Goal: Information Seeking & Learning: Learn about a topic

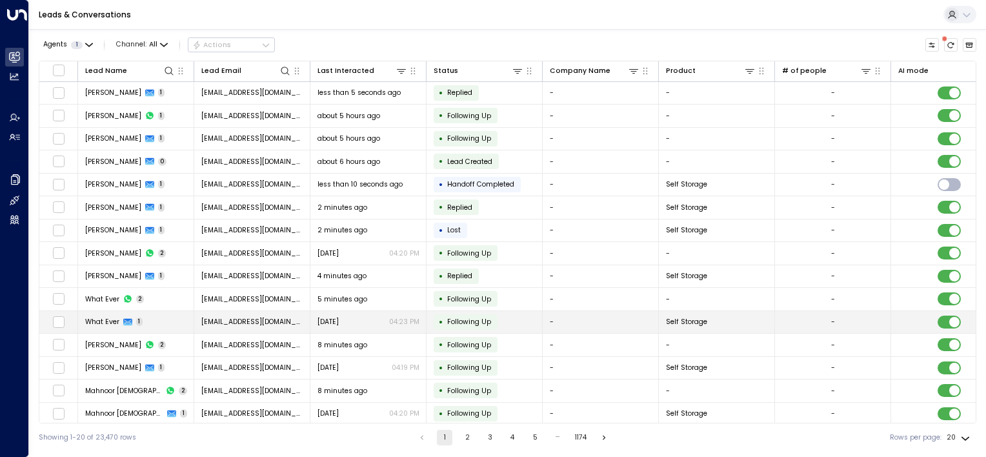
click at [94, 323] on span "What Ever" at bounding box center [102, 322] width 34 height 10
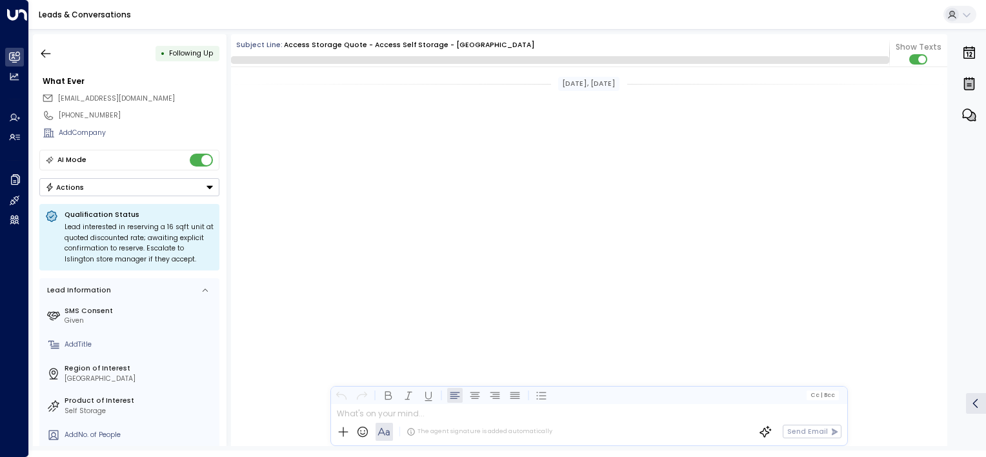
scroll to position [800, 0]
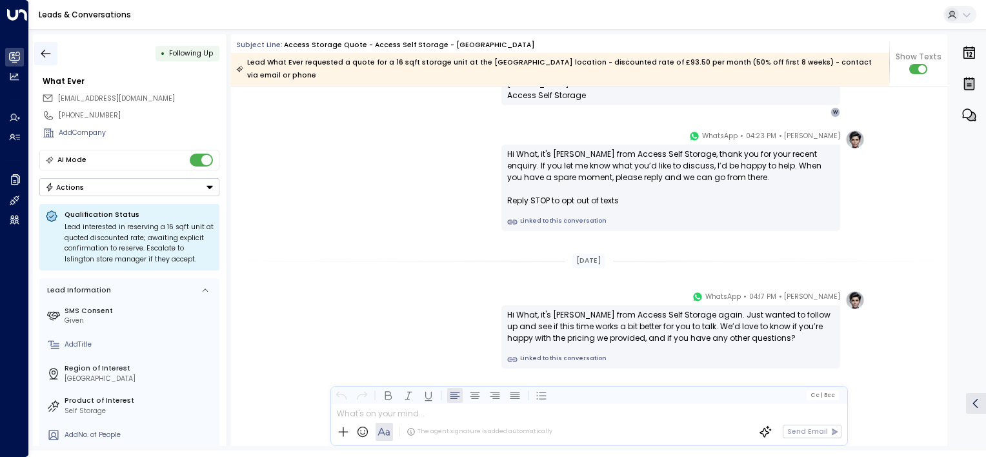
click at [45, 44] on button "button" at bounding box center [45, 53] width 23 height 23
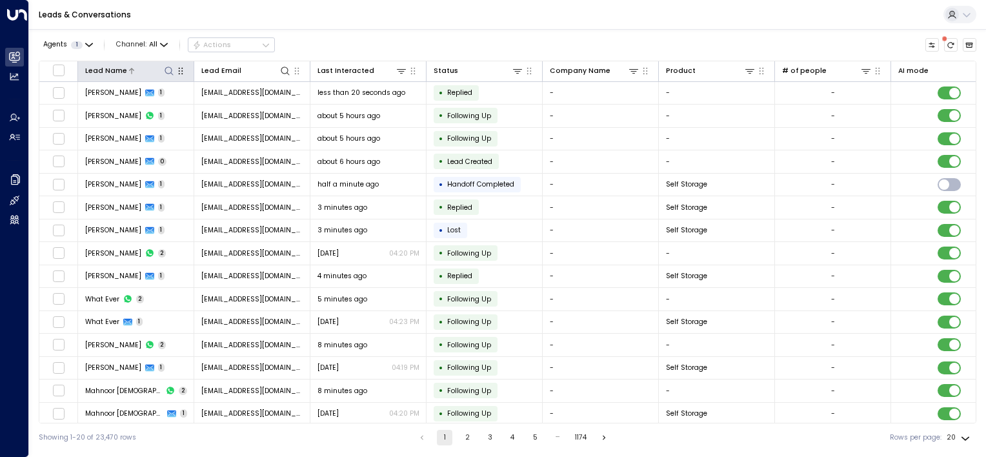
click at [166, 67] on icon at bounding box center [168, 70] width 8 height 8
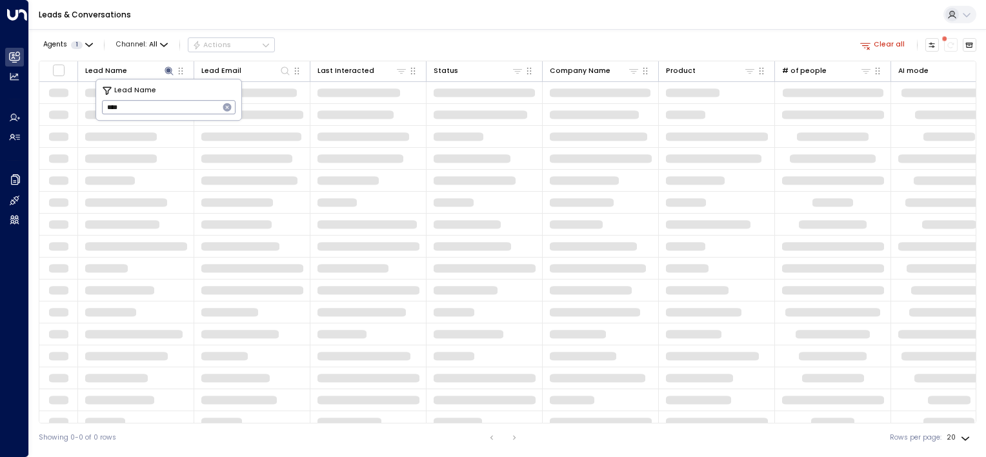
type input "****"
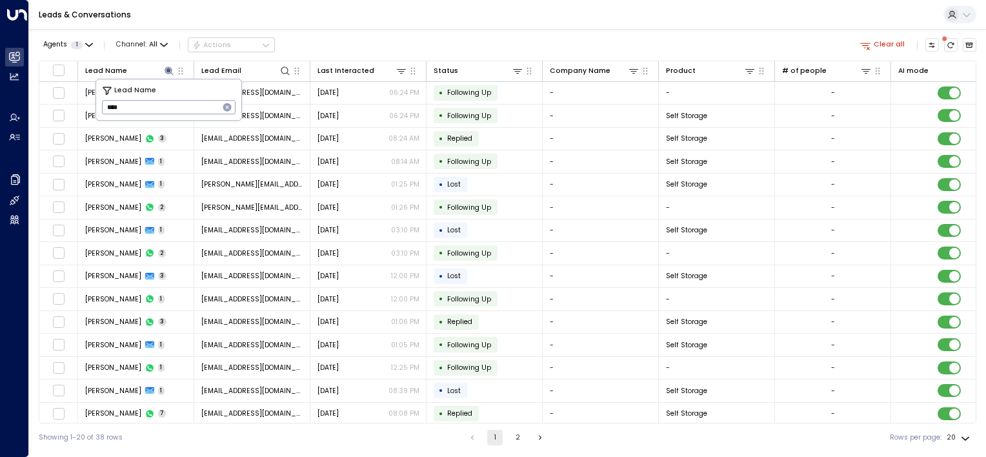
click at [137, 105] on input "****" at bounding box center [160, 107] width 117 height 21
click at [276, 26] on div "Leads & Conversations" at bounding box center [507, 15] width 957 height 30
click at [168, 72] on icon at bounding box center [168, 70] width 8 height 8
click at [167, 72] on icon at bounding box center [168, 70] width 8 height 8
click at [230, 106] on icon "button" at bounding box center [227, 107] width 8 height 8
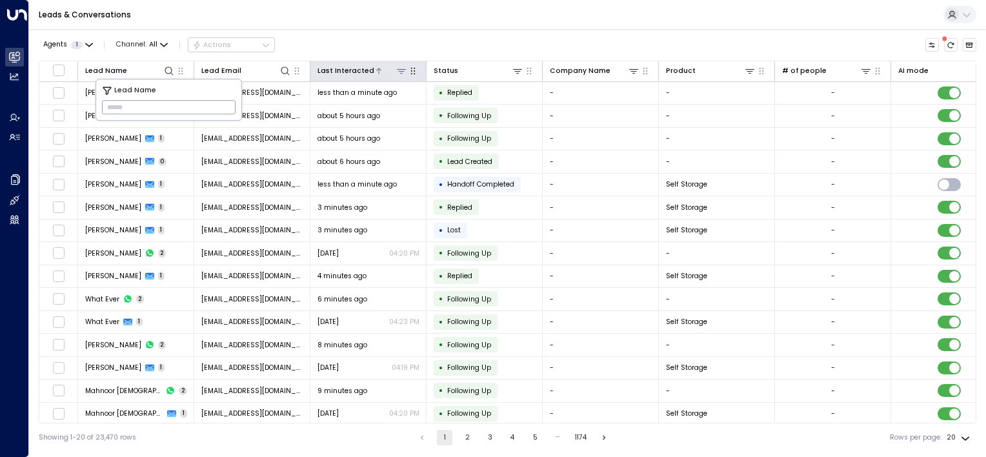
click at [375, 71] on icon at bounding box center [379, 71] width 8 height 8
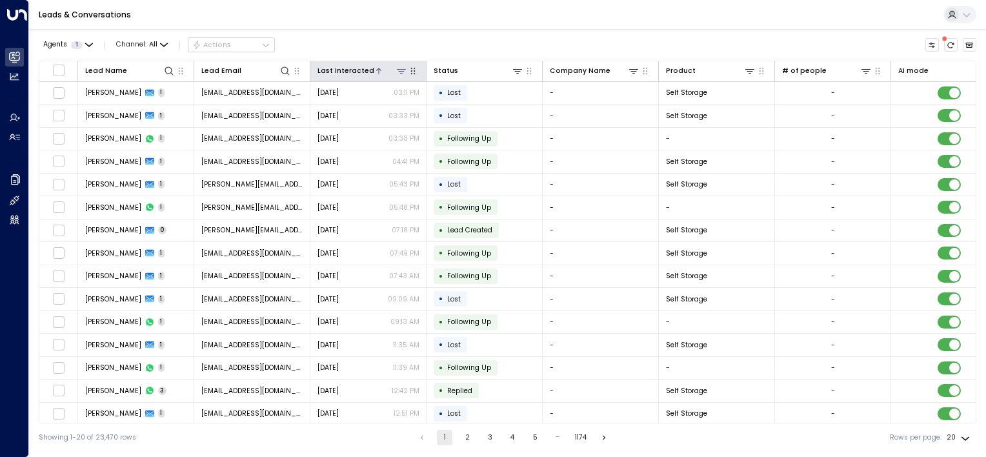
click at [375, 70] on icon at bounding box center [379, 71] width 8 height 8
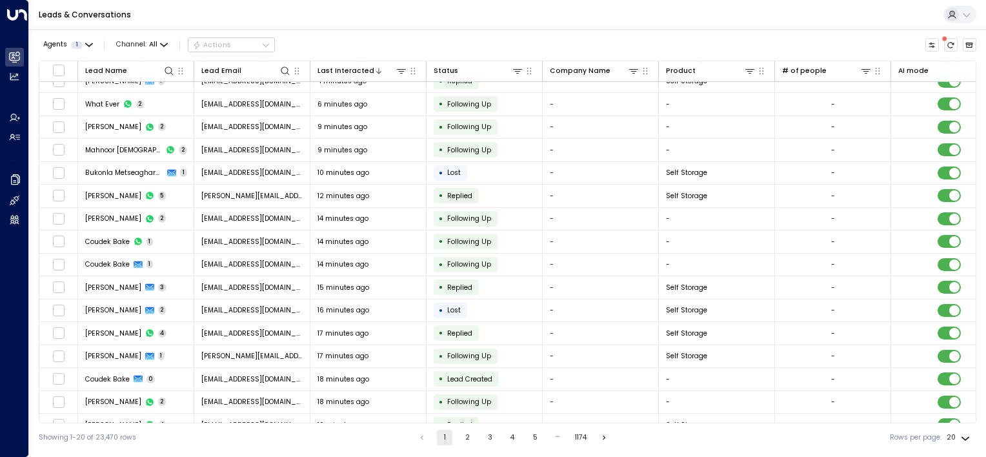
scroll to position [116, 0]
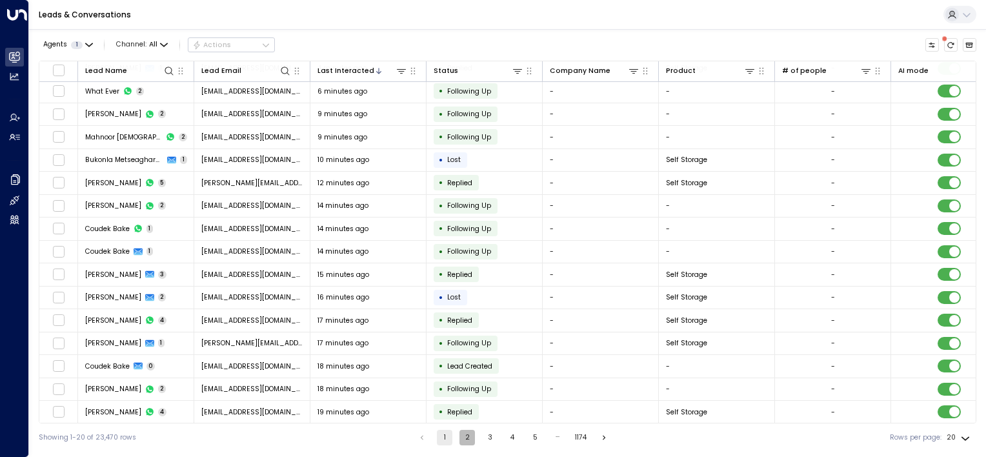
click at [461, 436] on button "2" at bounding box center [466, 437] width 15 height 15
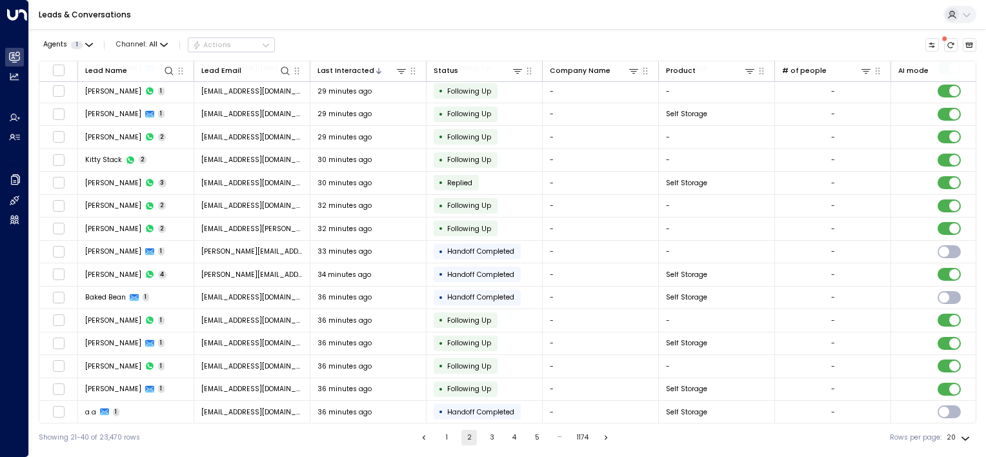
scroll to position [116, 0]
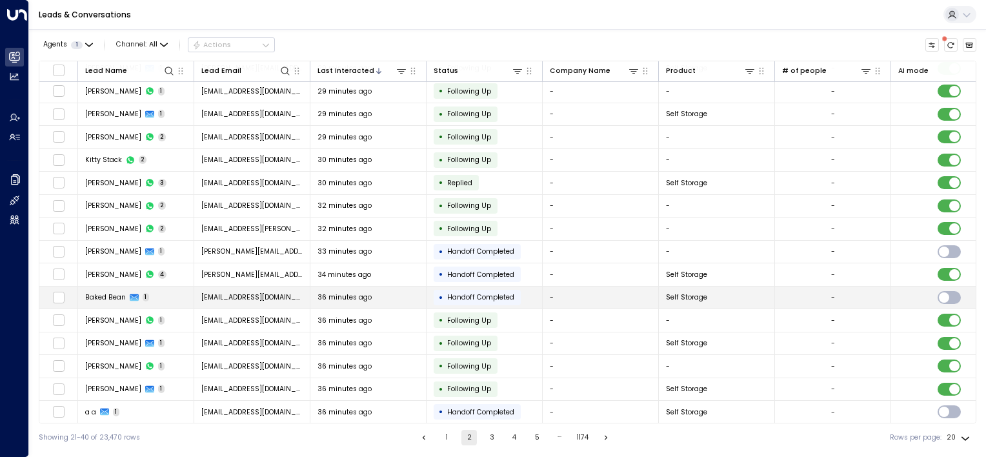
click at [258, 299] on td "[EMAIL_ADDRESS][DOMAIN_NAME]" at bounding box center [252, 297] width 116 height 23
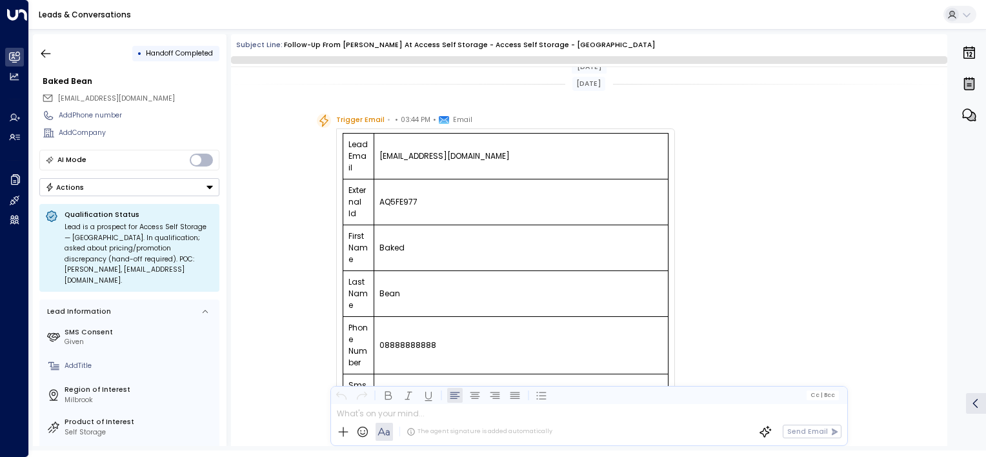
scroll to position [546, 0]
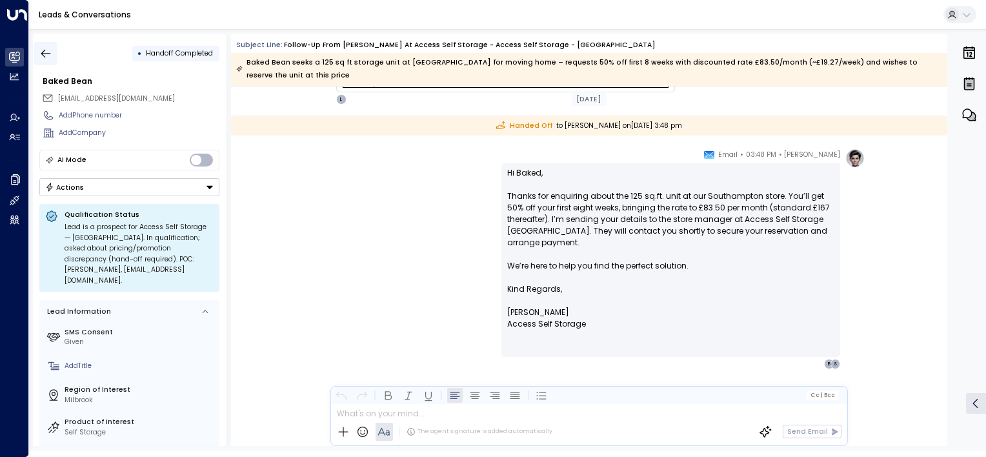
click at [47, 52] on icon "button" at bounding box center [45, 53] width 13 height 13
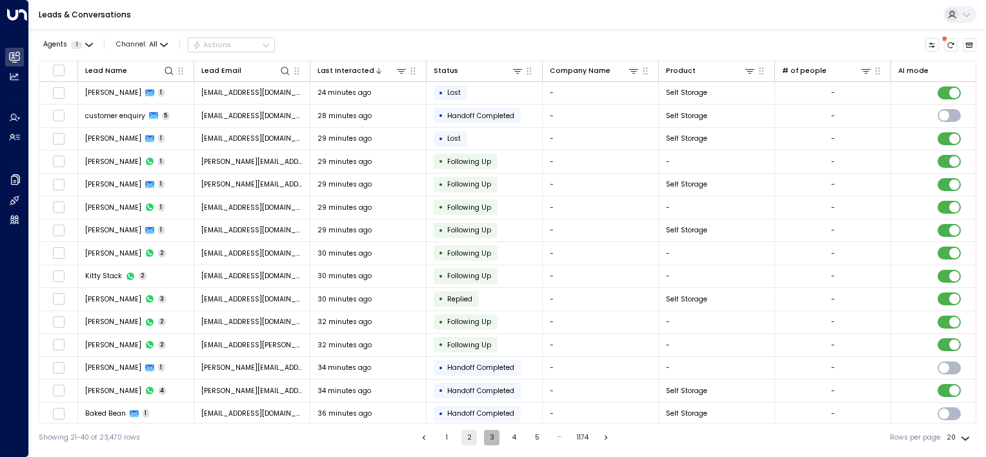
click at [492, 434] on button "3" at bounding box center [491, 437] width 15 height 15
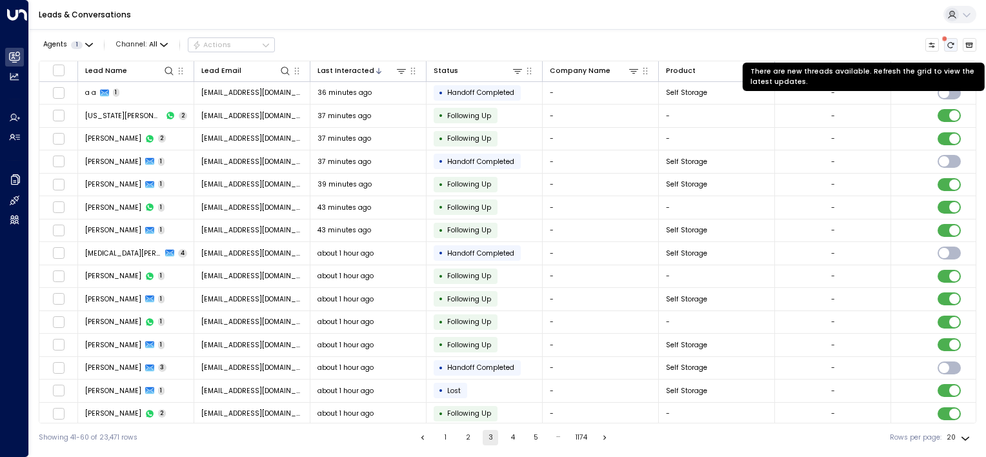
click at [950, 41] on icon "There are new threads available. Refresh the grid to view the latest updates." at bounding box center [950, 45] width 8 height 8
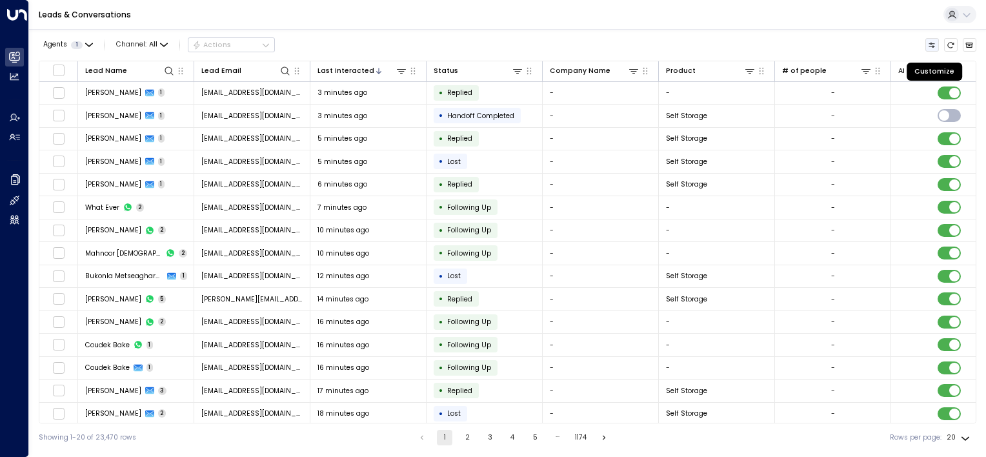
click at [930, 46] on icon "Customize" at bounding box center [932, 45] width 8 height 8
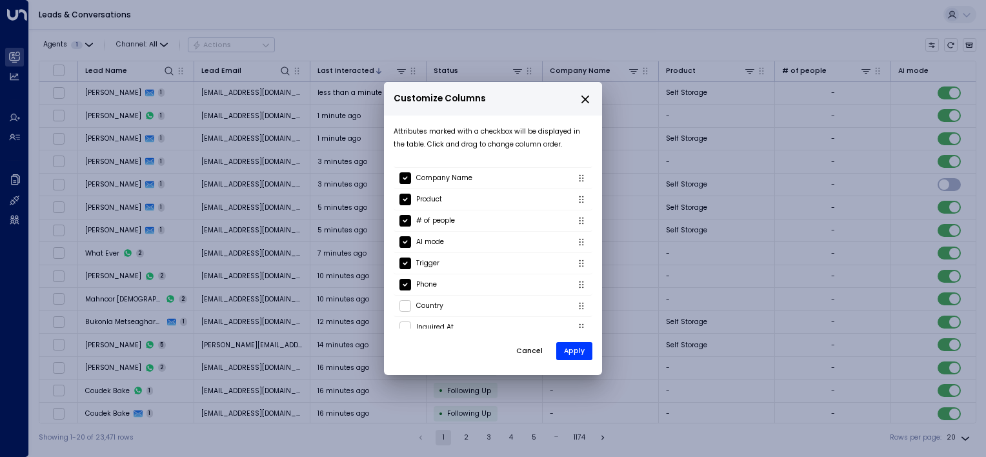
scroll to position [72, 0]
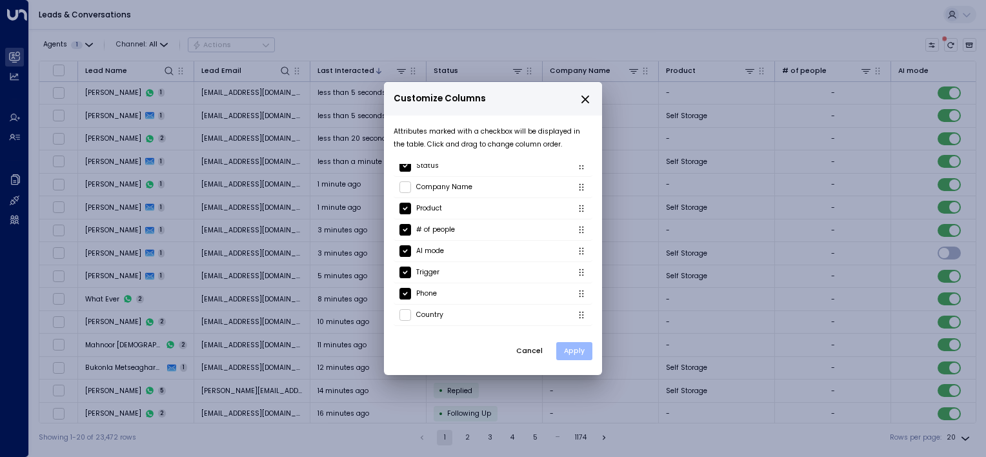
click at [579, 351] on button "Apply" at bounding box center [574, 351] width 36 height 18
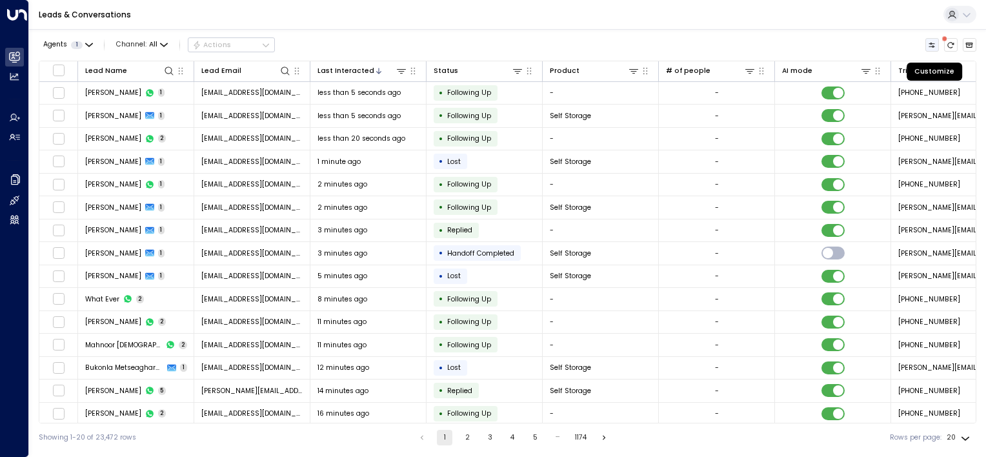
click at [933, 45] on icon "Customize" at bounding box center [932, 45] width 6 height 5
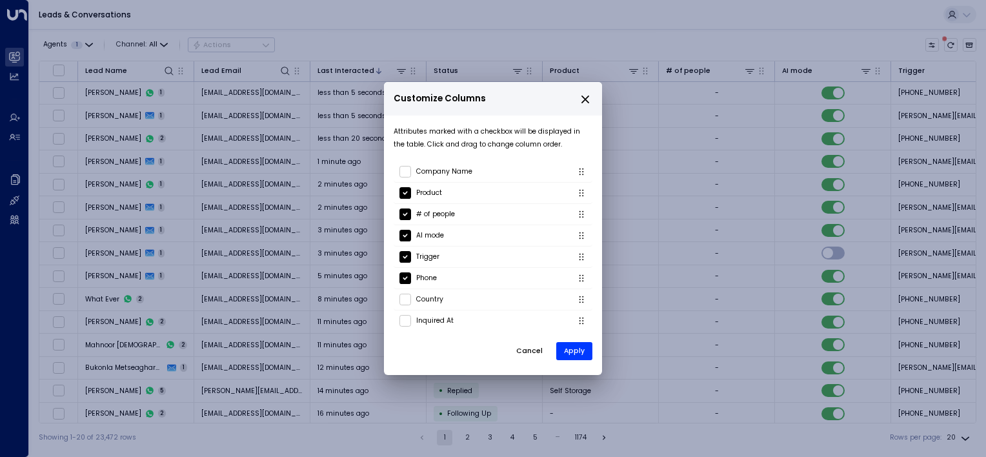
scroll to position [76, 0]
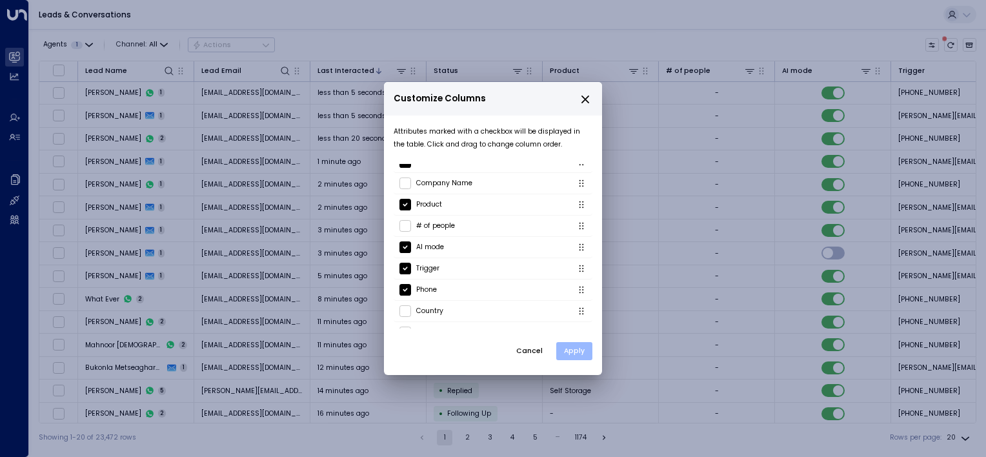
click at [573, 348] on button "Apply" at bounding box center [574, 351] width 36 height 18
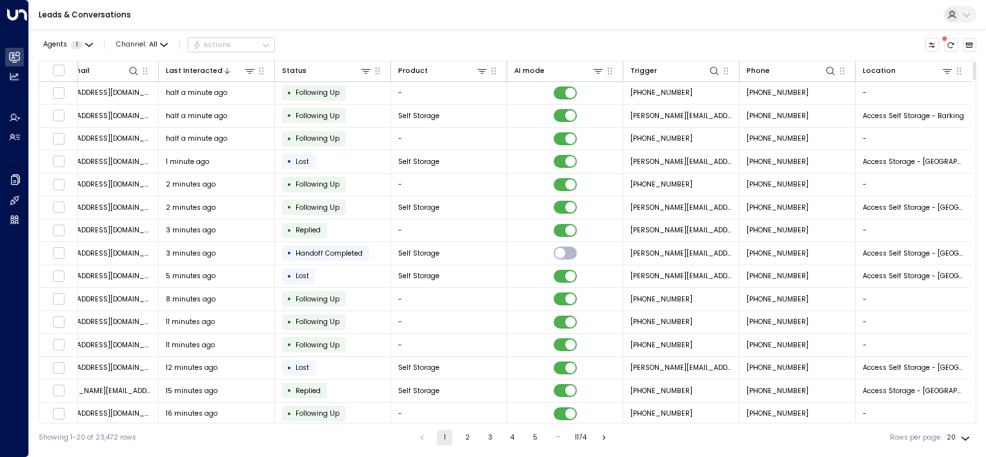
scroll to position [0, 154]
click at [948, 68] on icon at bounding box center [947, 71] width 10 height 10
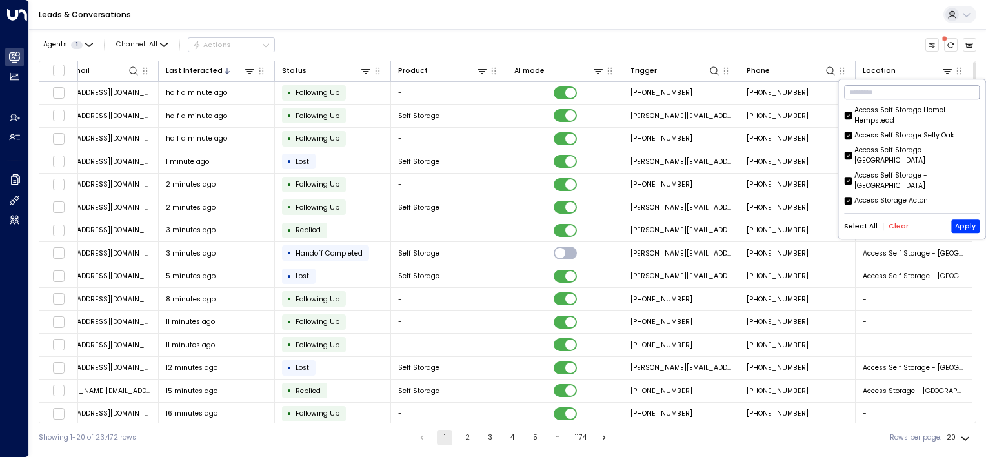
click at [893, 88] on input "text" at bounding box center [911, 92] width 135 height 21
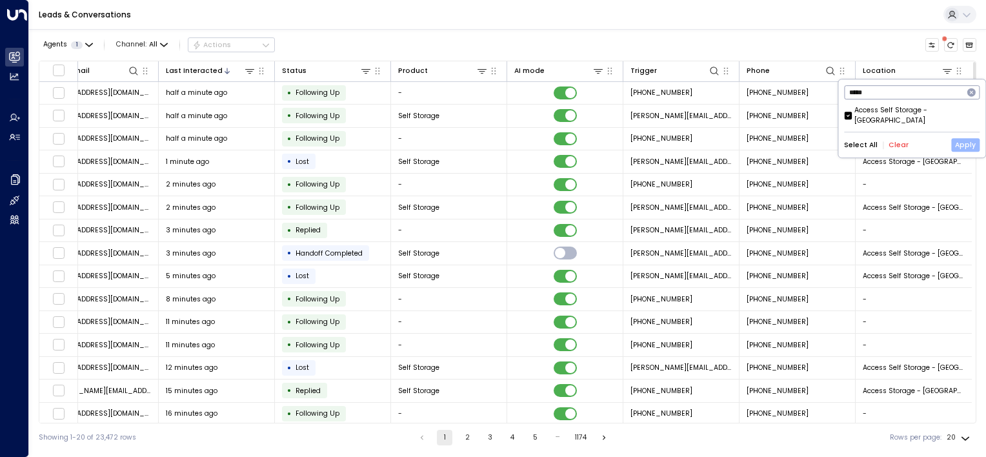
type input "*****"
click at [970, 139] on button "Apply" at bounding box center [965, 146] width 28 height 14
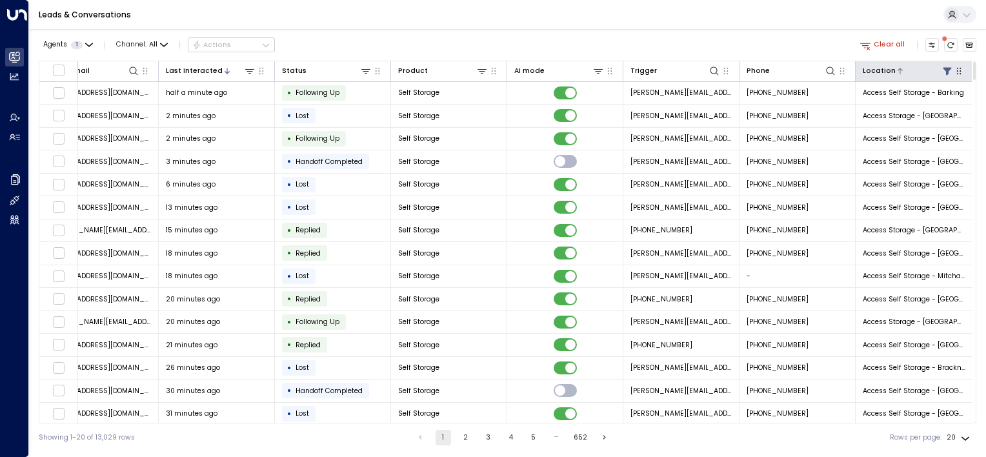
click at [944, 73] on icon at bounding box center [946, 71] width 8 height 8
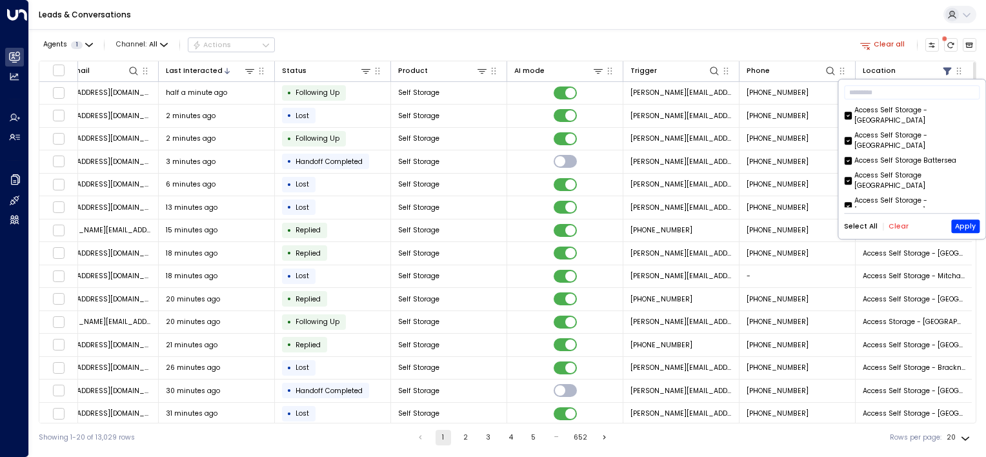
click at [893, 229] on button "Clear" at bounding box center [898, 227] width 20 height 8
click at [968, 224] on button "Apply" at bounding box center [965, 227] width 28 height 14
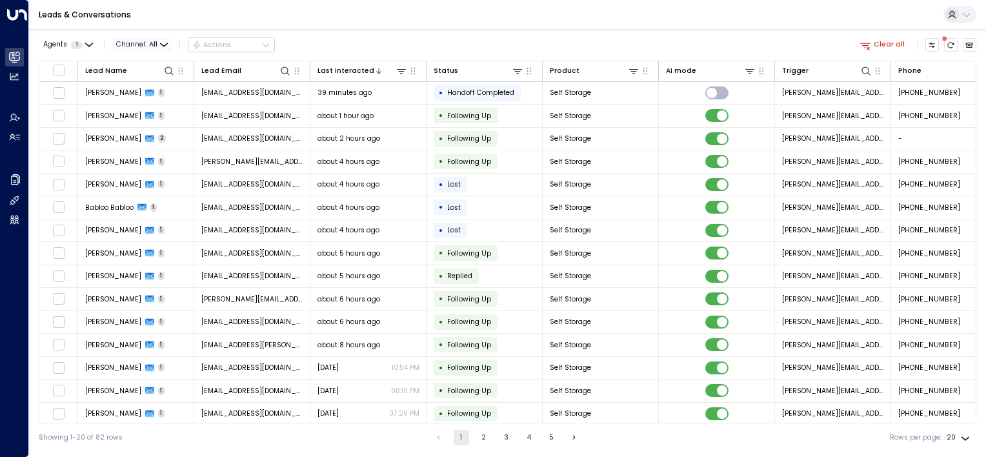
click at [164, 46] on icon "button" at bounding box center [164, 45] width 8 height 8
click at [150, 144] on div "All SMS Email WhatsApp Voice Web Chat" at bounding box center [493, 228] width 986 height 457
click at [160, 46] on icon "button" at bounding box center [164, 45] width 8 height 8
click at [134, 143] on div "All SMS Email WhatsApp Voice Web Chat" at bounding box center [493, 228] width 986 height 457
click at [144, 39] on span "Channel: All" at bounding box center [141, 45] width 59 height 14
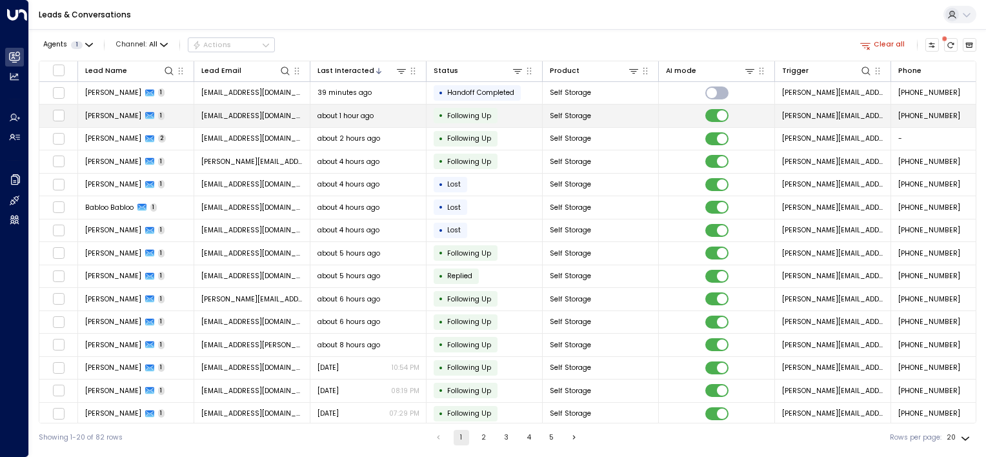
drag, startPoint x: 177, startPoint y: 79, endPoint x: 174, endPoint y: 125, distance: 45.9
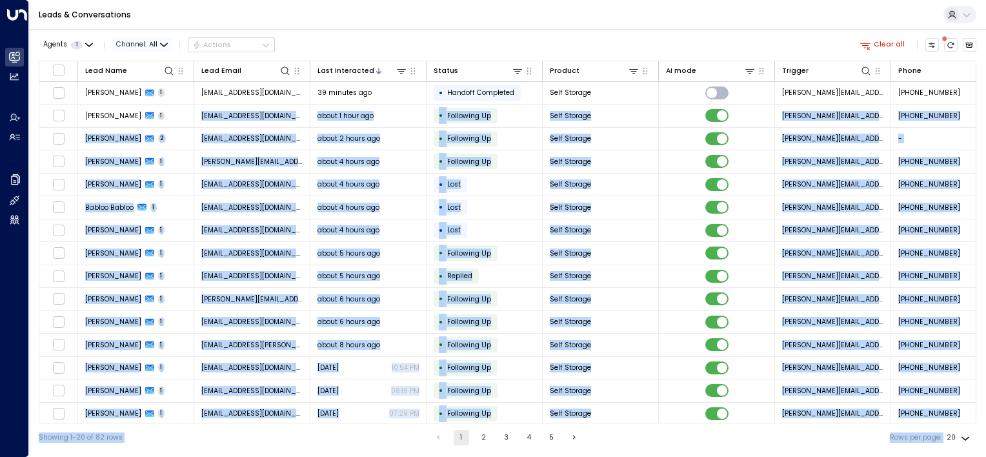
drag, startPoint x: 174, startPoint y: 125, endPoint x: 161, endPoint y: 49, distance: 77.3
click at [161, 49] on span "Channel: All" at bounding box center [141, 45] width 59 height 14
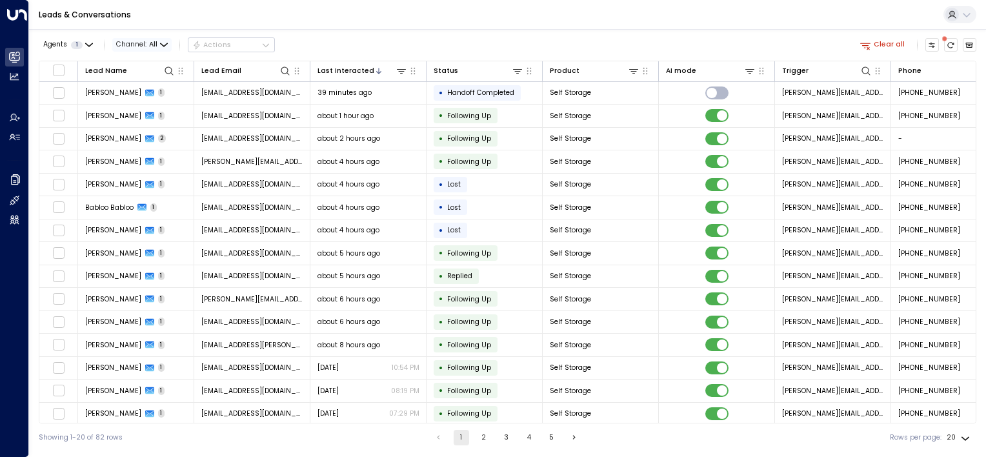
click at [161, 49] on div "All SMS Email WhatsApp Voice Web Chat" at bounding box center [493, 228] width 986 height 457
click at [161, 49] on span "Channel: All" at bounding box center [141, 45] width 59 height 14
click at [157, 48] on span "Channel: All" at bounding box center [141, 45] width 59 height 14
click at [152, 44] on span "All" at bounding box center [153, 45] width 8 height 8
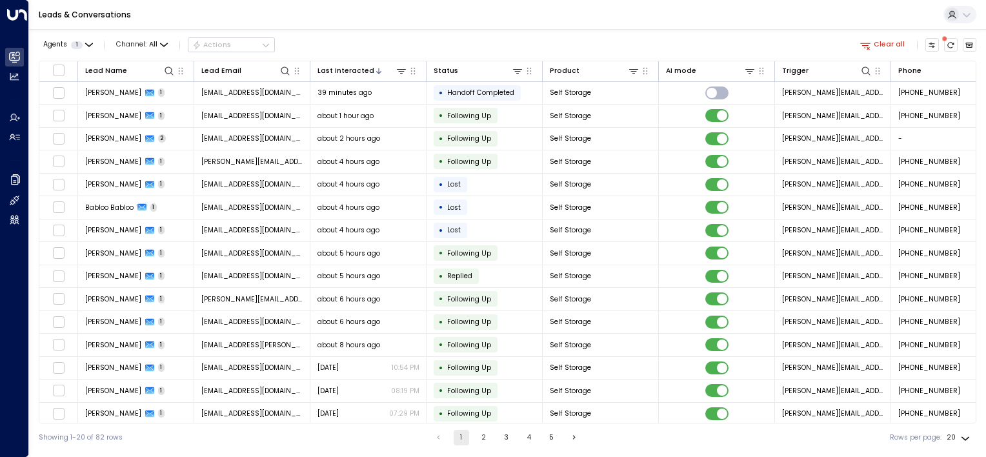
click at [136, 141] on div "All SMS Email WhatsApp Voice Web Chat" at bounding box center [493, 228] width 986 height 457
click at [169, 39] on span "Channel: All" at bounding box center [141, 45] width 59 height 14
click at [137, 109] on span "Voice" at bounding box center [129, 106] width 15 height 6
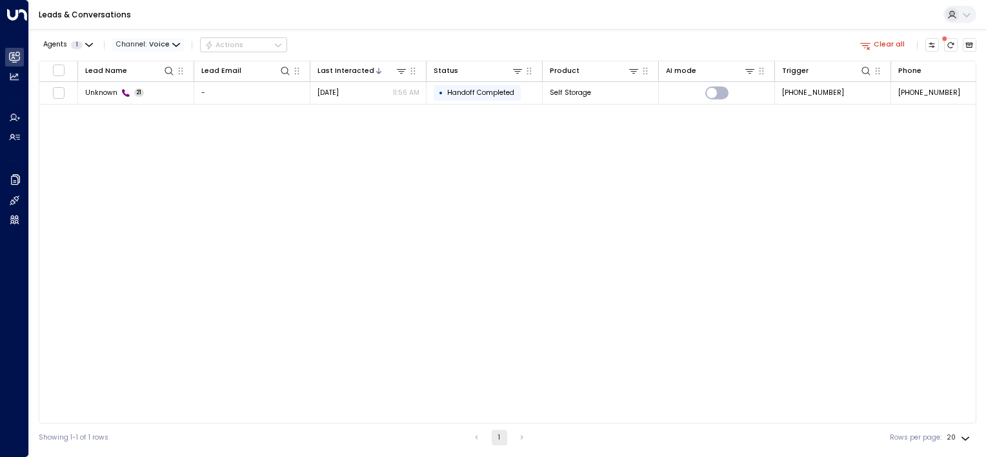
click at [172, 46] on icon "button" at bounding box center [176, 45] width 8 height 8
click at [148, 61] on p "All" at bounding box center [137, 60] width 31 height 6
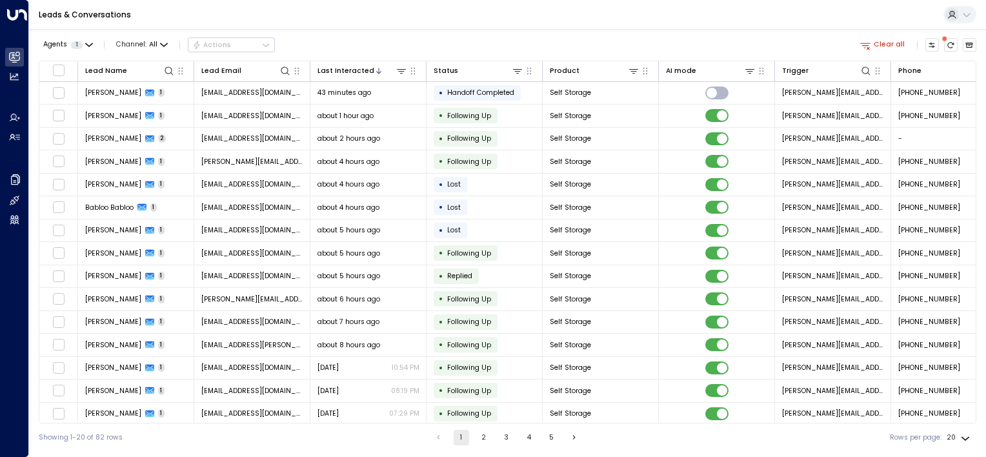
click at [331, 38] on div "Agents 1 Channel: All Actions Clear all" at bounding box center [507, 45] width 937 height 22
click at [681, 45] on div "Agents 1 Channel: All Actions Clear all" at bounding box center [507, 45] width 937 height 22
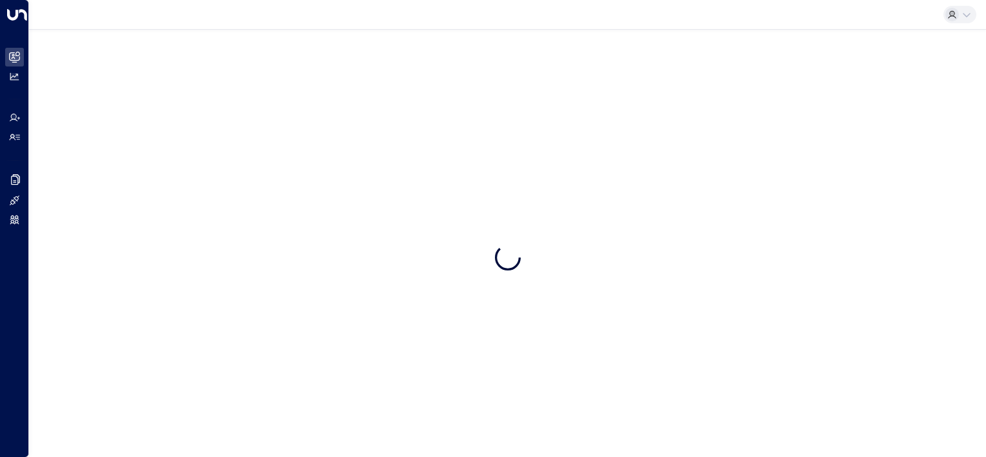
click at [173, 23] on div at bounding box center [507, 15] width 957 height 30
